Goal: Check status

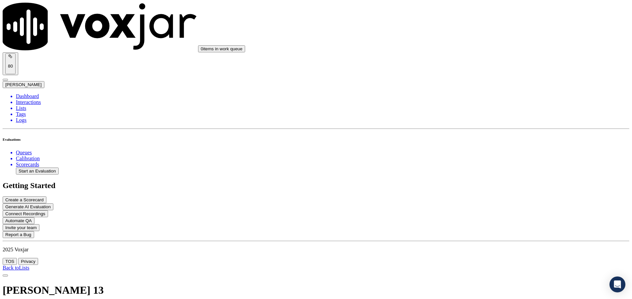
click at [29, 265] on link "Back to Lists" at bounding box center [16, 268] width 26 height 6
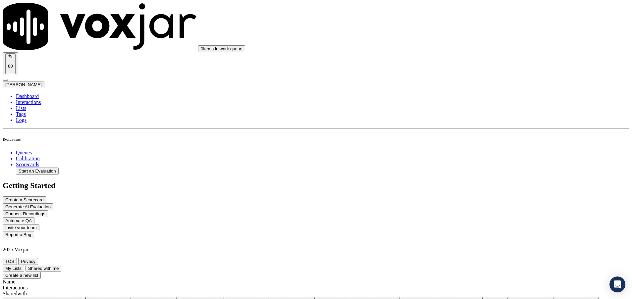
scroll to position [149, 0]
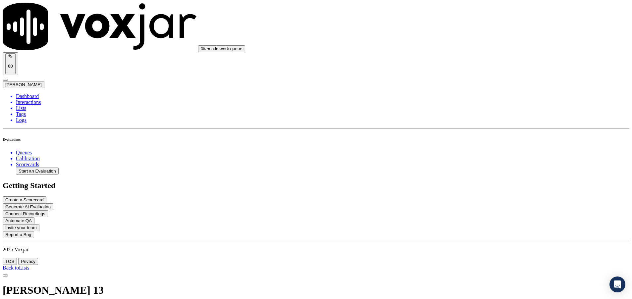
click at [29, 265] on link "Back to Lists" at bounding box center [16, 268] width 26 height 6
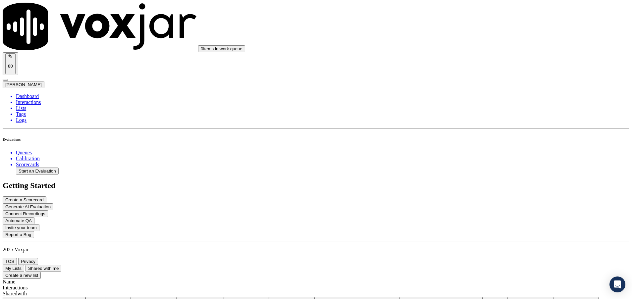
scroll to position [722, 0]
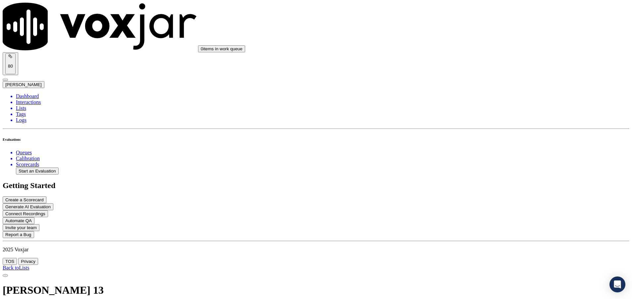
click at [29, 265] on link "Back to Lists" at bounding box center [16, 268] width 26 height 6
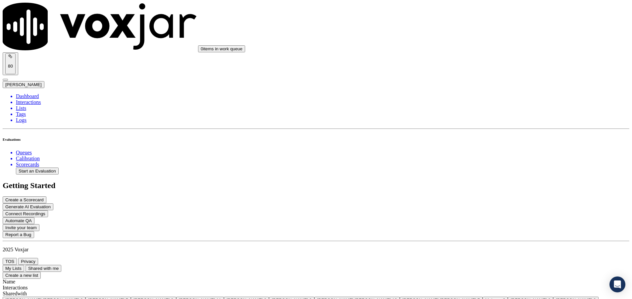
scroll to position [1123, 0]
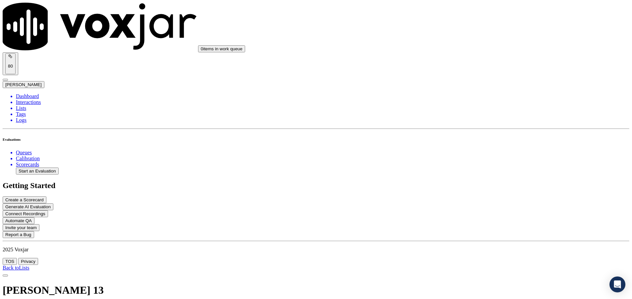
click at [29, 265] on link "Back to Lists" at bounding box center [16, 268] width 26 height 6
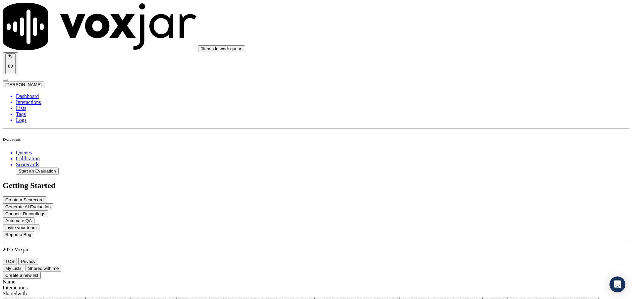
scroll to position [1211, 0]
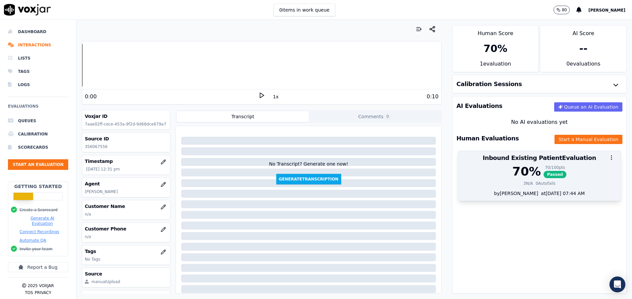
click at [523, 183] on div "3 N/A" at bounding box center [528, 183] width 10 height 5
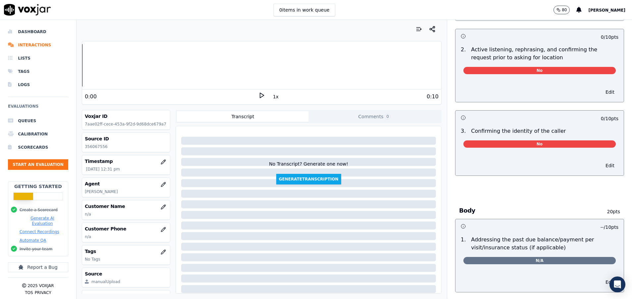
scroll to position [99, 0]
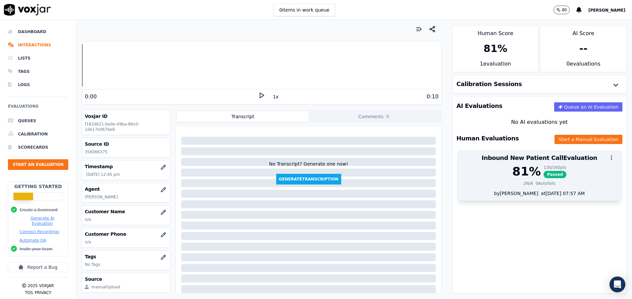
click at [494, 186] on div "81 % 130 / 160 pts Passed 2 N/A 0 Autofails" at bounding box center [539, 177] width 163 height 25
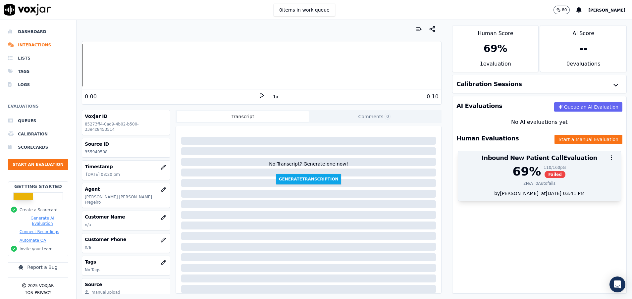
click at [512, 178] on div "69 %" at bounding box center [526, 171] width 28 height 13
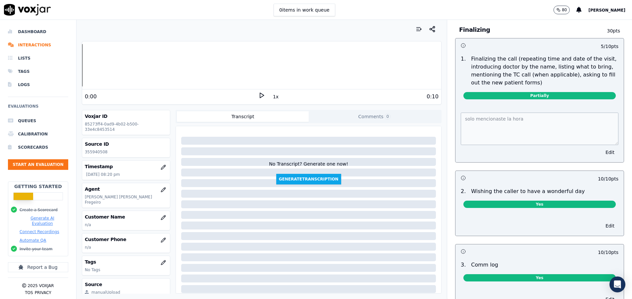
scroll to position [701, 0]
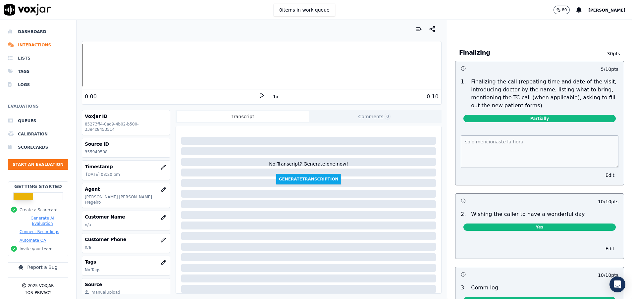
drag, startPoint x: 501, startPoint y: 82, endPoint x: 522, endPoint y: 103, distance: 29.0
click at [522, 103] on p "Finalizing the call (repeating time and date of the visit, introducing doctor b…" at bounding box center [544, 94] width 147 height 32
copy p "(repeating time and date of the visit, introducing doctor by the name, listing …"
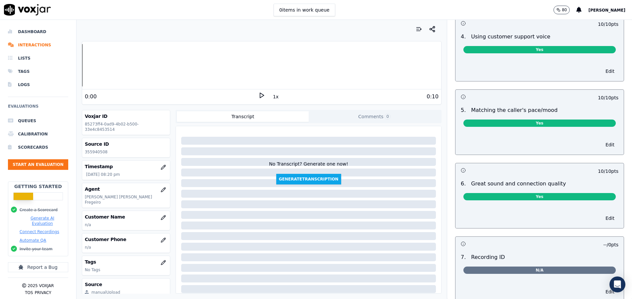
scroll to position [1346, 0]
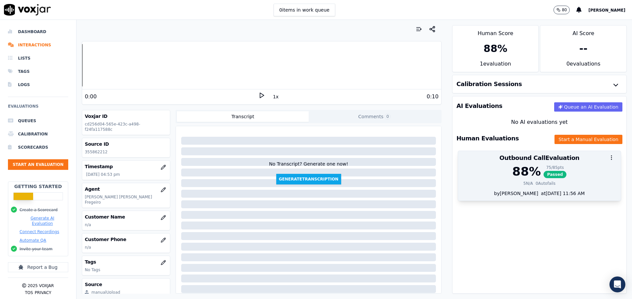
click at [543, 166] on div "75 / 85 pts" at bounding box center [554, 167] width 23 height 5
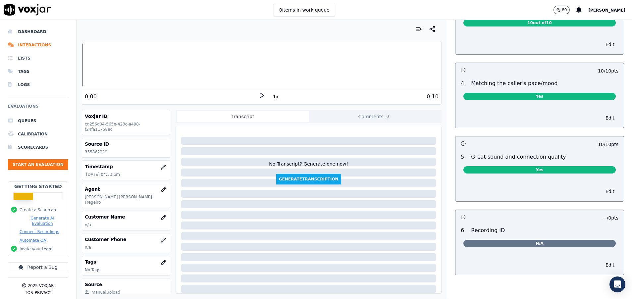
scroll to position [997, 0]
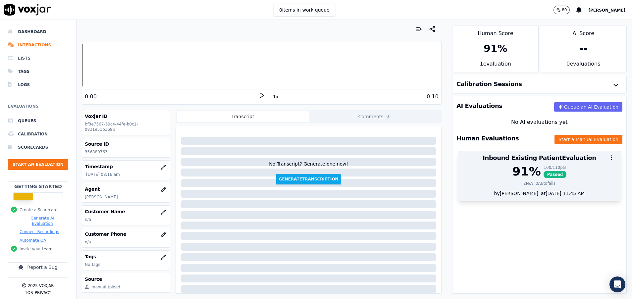
click at [514, 172] on div "91 %" at bounding box center [526, 171] width 28 height 13
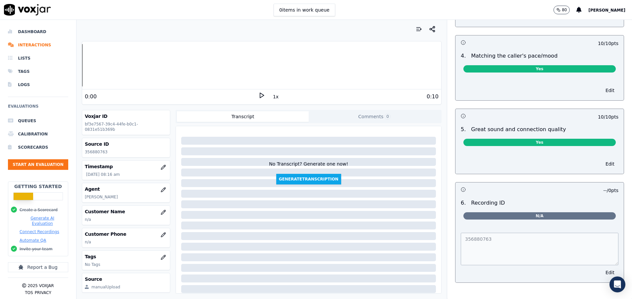
scroll to position [924, 0]
